Goal: Task Accomplishment & Management: Manage account settings

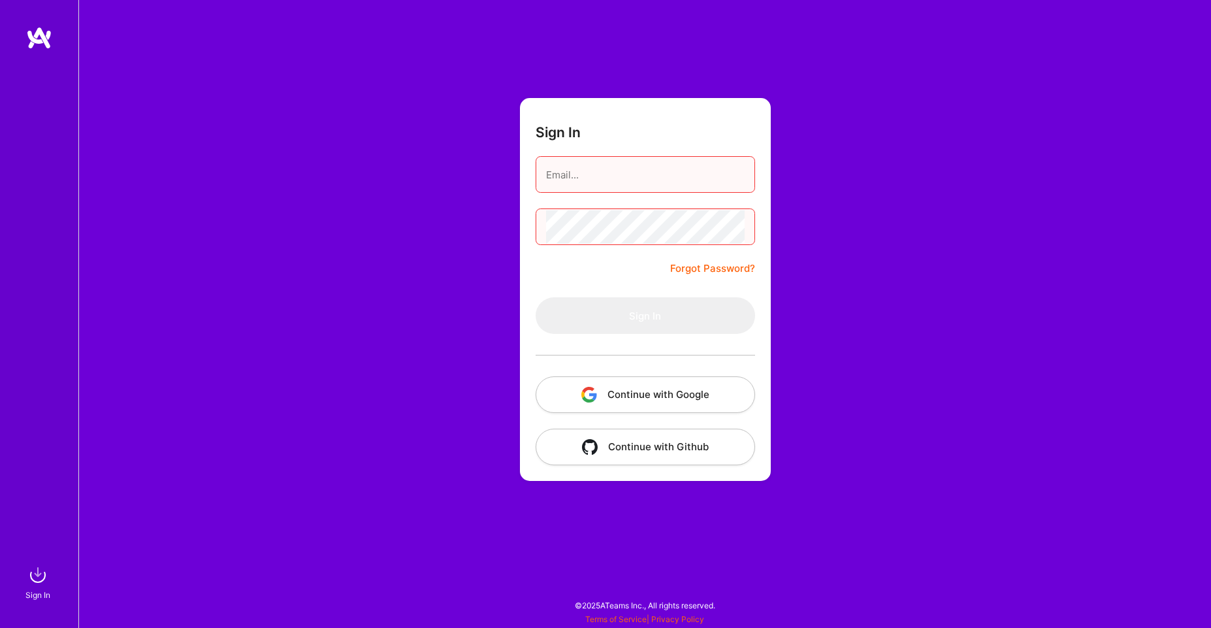
click at [650, 404] on button "Continue with Google" at bounding box center [646, 394] width 220 height 37
click at [43, 32] on img at bounding box center [39, 38] width 26 height 24
click at [37, 33] on img at bounding box center [39, 38] width 26 height 24
click at [735, 265] on link "Forgot Password?" at bounding box center [712, 269] width 85 height 16
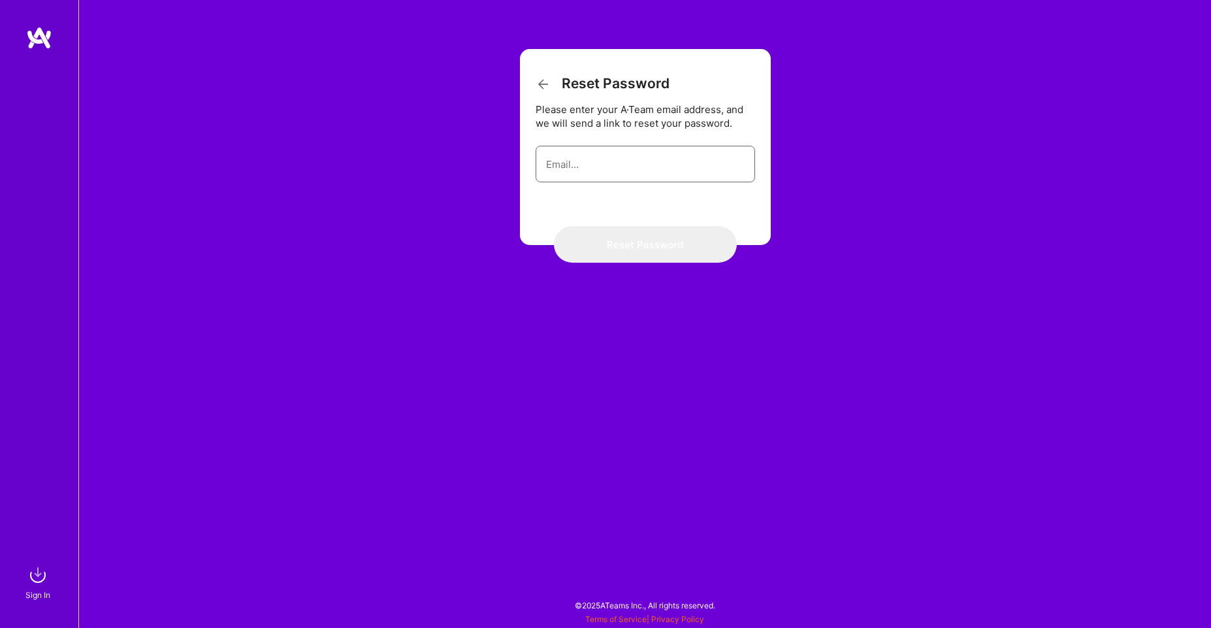
click at [650, 178] on input "email" at bounding box center [645, 164] width 199 height 33
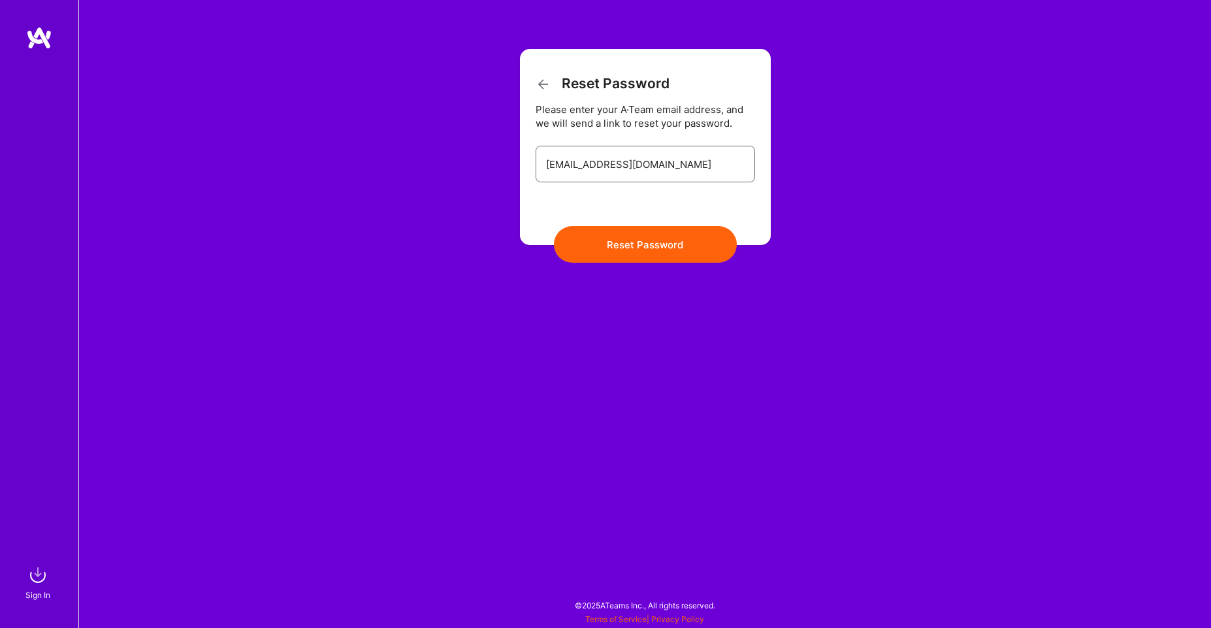
type input "[EMAIL_ADDRESS][DOMAIN_NAME]"
click at [657, 236] on button "Reset Password" at bounding box center [645, 244] width 183 height 37
click at [617, 248] on button "Reset Password" at bounding box center [645, 244] width 183 height 37
click at [39, 29] on img at bounding box center [39, 38] width 26 height 24
